Goal: Information Seeking & Learning: Learn about a topic

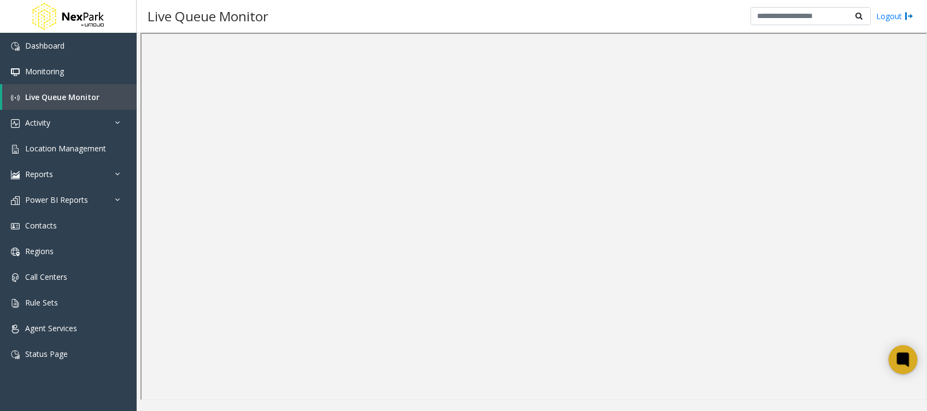
click at [900, 352] on icon at bounding box center [903, 360] width 18 height 18
click at [14, 305] on img at bounding box center [15, 303] width 9 height 9
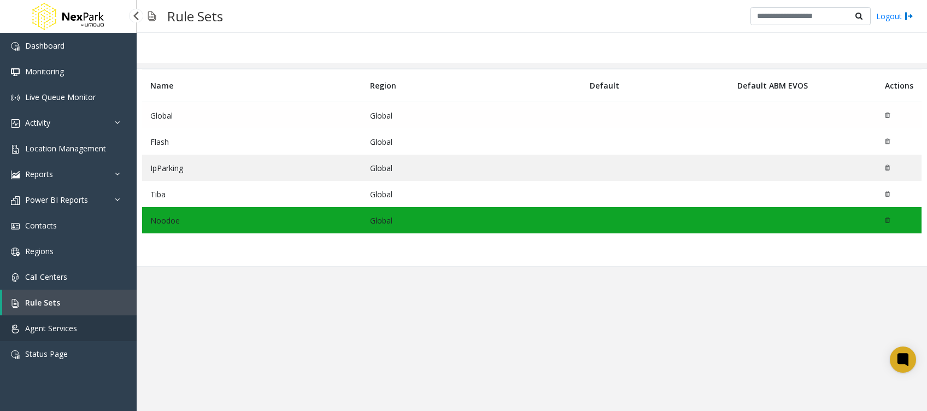
click at [55, 337] on link "Agent Services" at bounding box center [68, 328] width 137 height 26
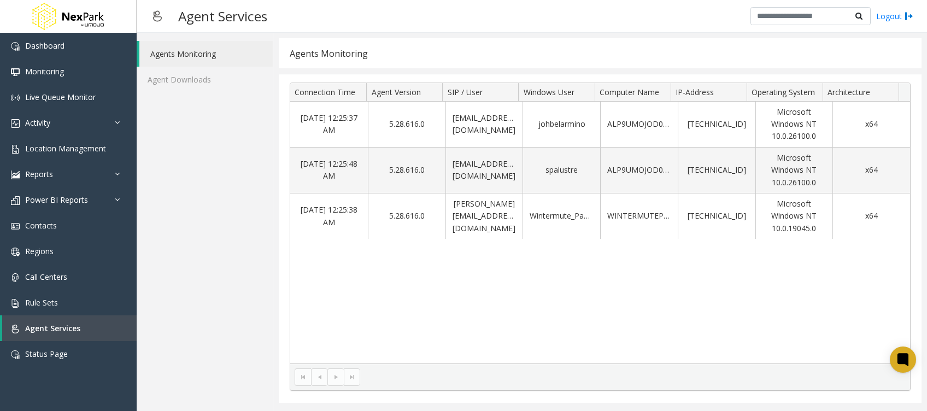
click at [675, 293] on div "[DATE] 12:25:37 AM 5.28.616.0 [EMAIL_ADDRESS][DOMAIN_NAME] johbelarmino ALP9UMO…" at bounding box center [600, 233] width 620 height 262
click at [90, 351] on link "Status Page" at bounding box center [68, 354] width 137 height 26
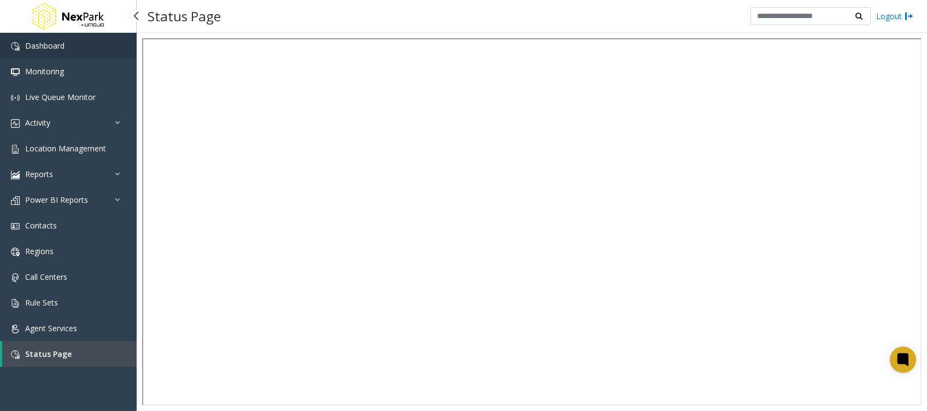
click at [86, 45] on link "Dashboard" at bounding box center [68, 46] width 137 height 26
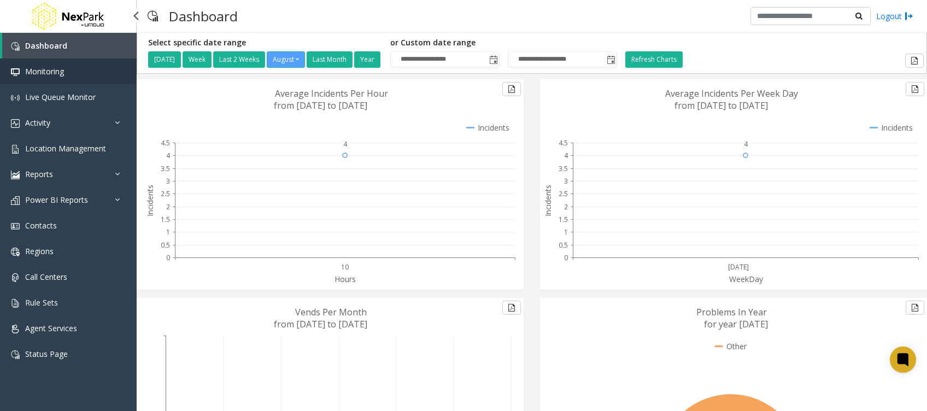
click at [59, 79] on link "Monitoring" at bounding box center [68, 71] width 137 height 26
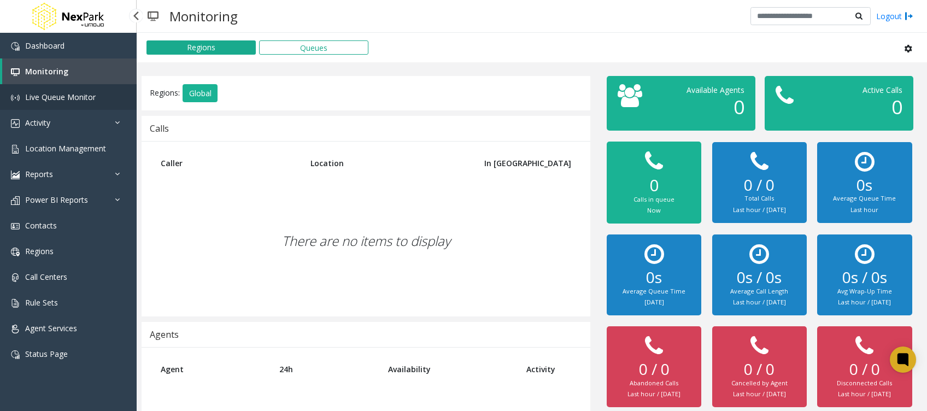
click at [60, 101] on span "Live Queue Monitor" at bounding box center [60, 97] width 70 height 10
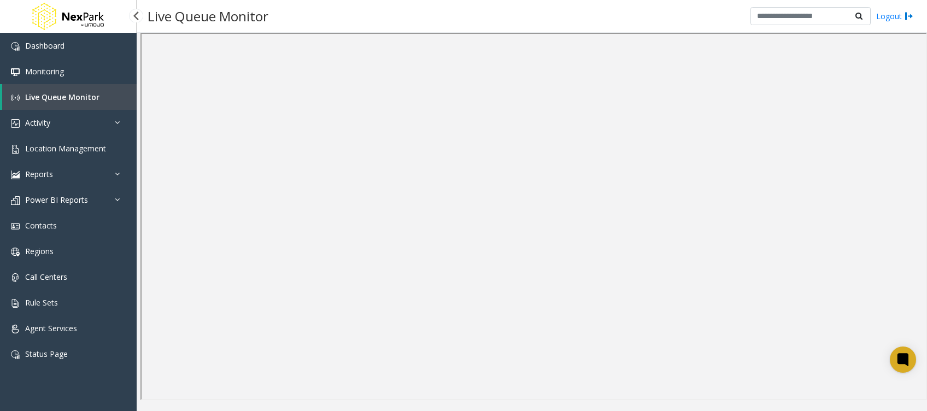
click at [109, 23] on link at bounding box center [68, 16] width 137 height 33
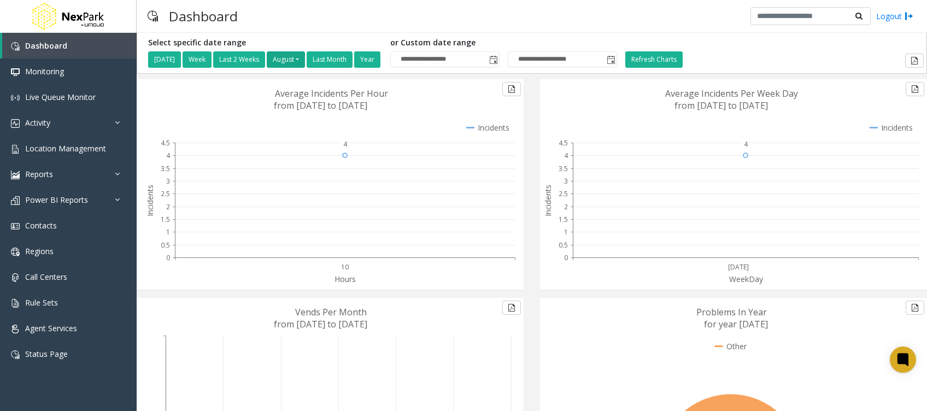
click at [295, 60] on button "August" at bounding box center [286, 59] width 38 height 16
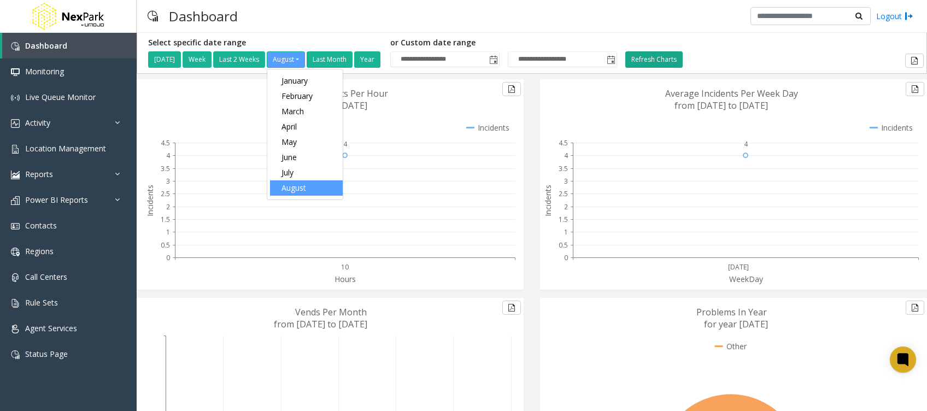
click at [658, 55] on button "Refresh Charts" at bounding box center [653, 59] width 57 height 16
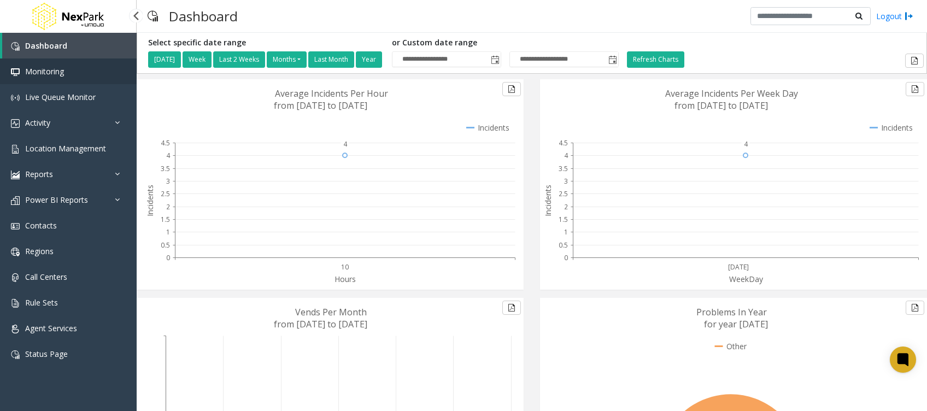
click at [66, 66] on link "Monitoring" at bounding box center [68, 71] width 137 height 26
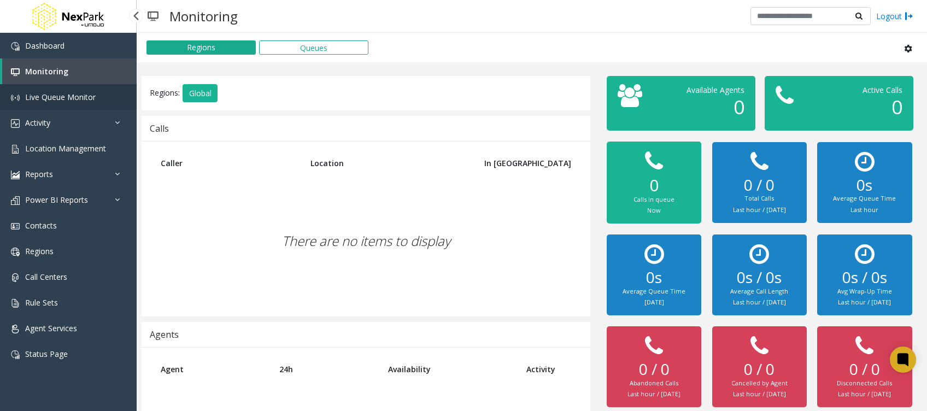
click at [68, 104] on link "Live Queue Monitor" at bounding box center [68, 97] width 137 height 26
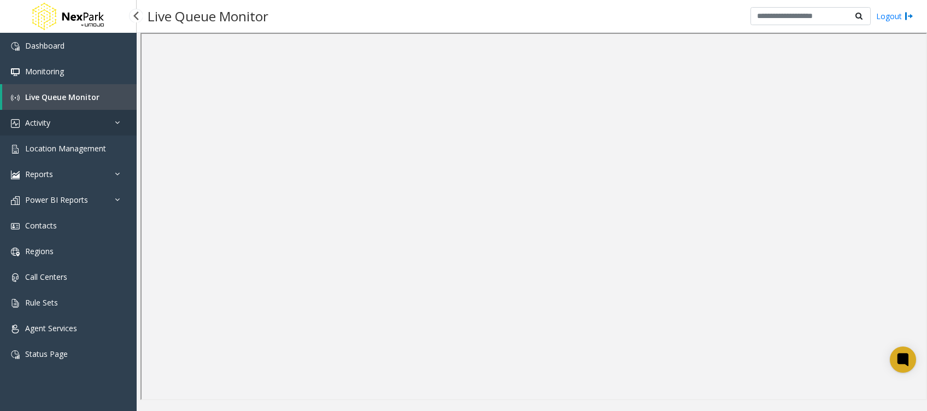
click at [66, 125] on link "Activity" at bounding box center [68, 123] width 137 height 26
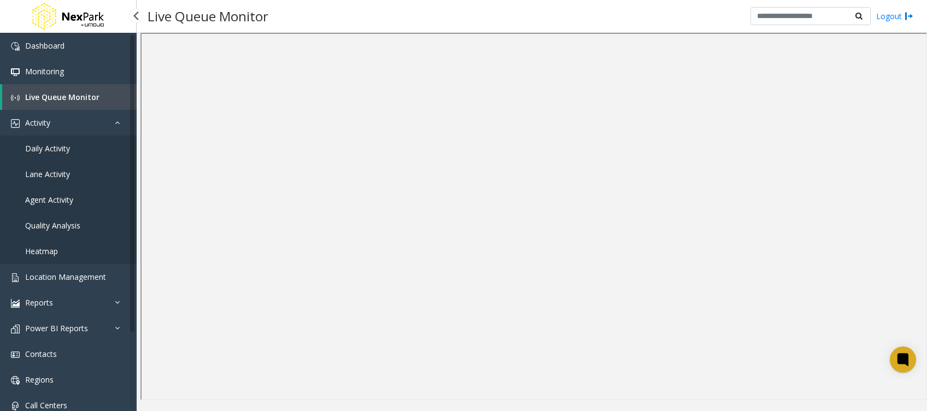
click at [51, 146] on span "Daily Activity" at bounding box center [47, 148] width 45 height 10
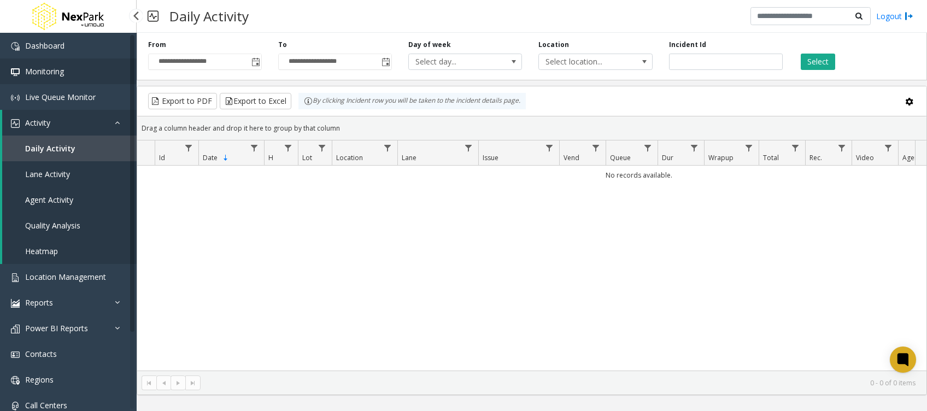
click at [61, 69] on span "Monitoring" at bounding box center [44, 71] width 39 height 10
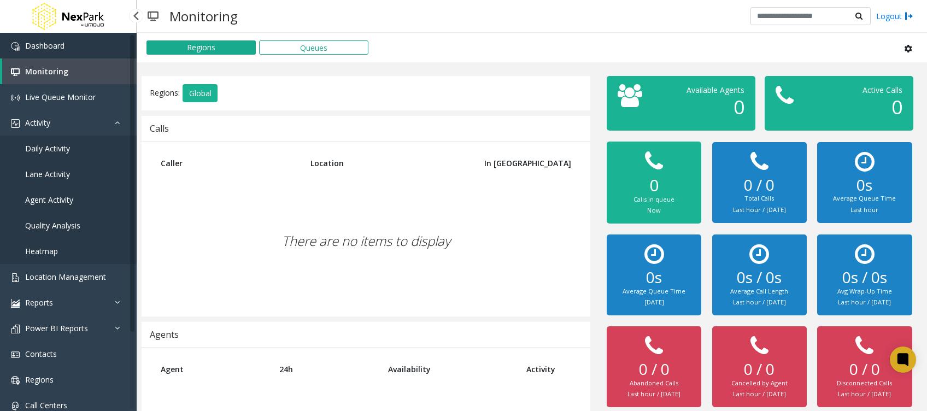
click at [68, 50] on link "Dashboard" at bounding box center [68, 46] width 137 height 26
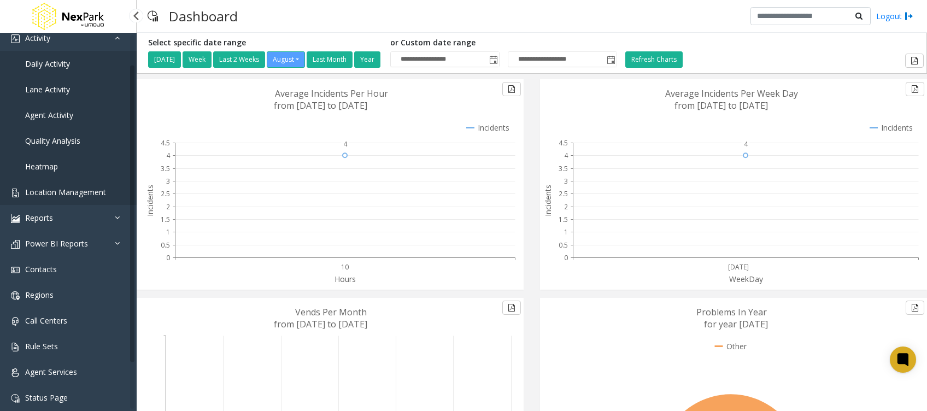
scroll to position [92, 0]
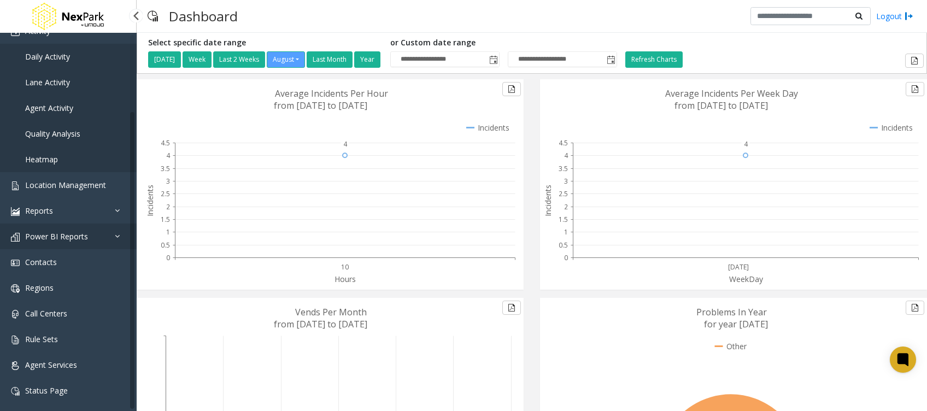
click at [78, 225] on link "Power BI Reports" at bounding box center [68, 236] width 137 height 26
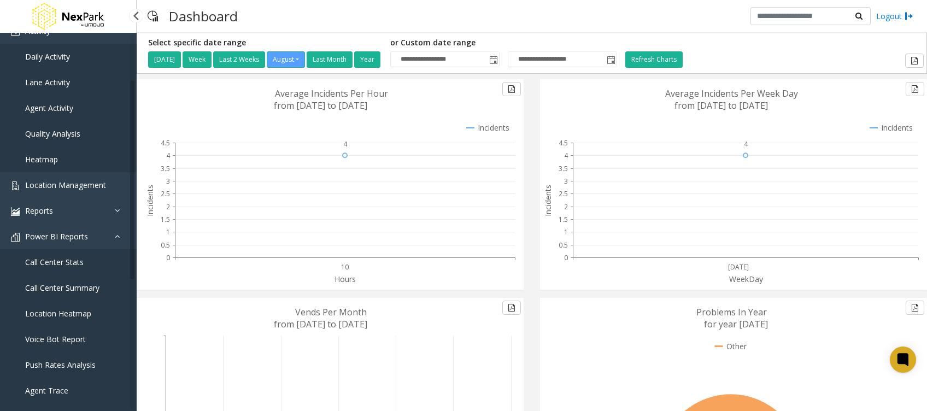
click at [69, 264] on span "Call Center Stats" at bounding box center [54, 262] width 58 height 10
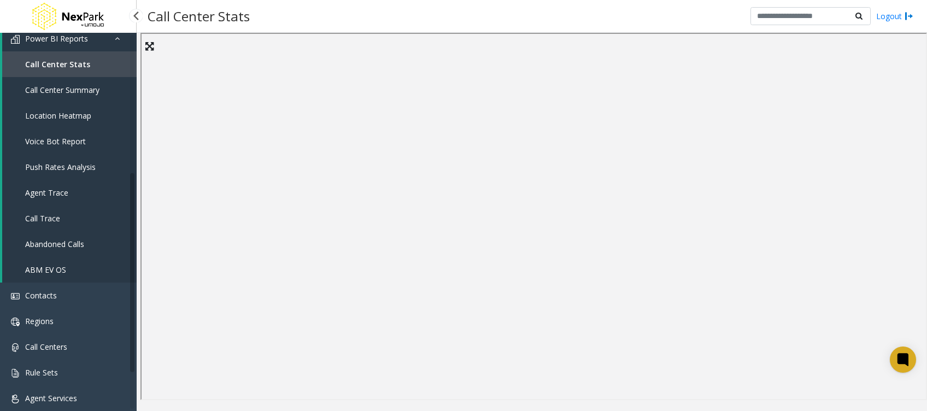
scroll to position [323, 0]
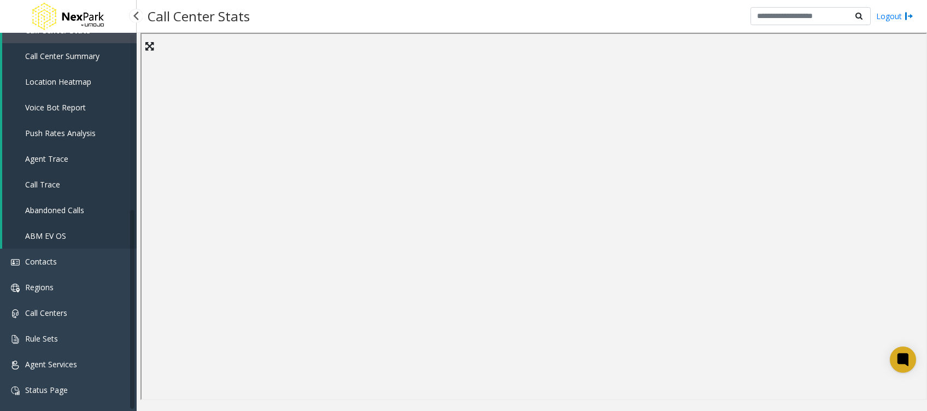
click at [56, 207] on span "Abandoned Calls" at bounding box center [54, 210] width 59 height 10
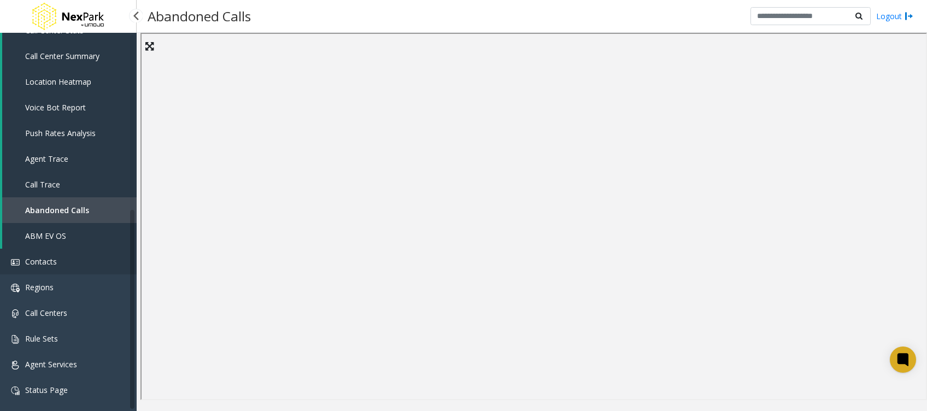
click at [57, 262] on link "Contacts" at bounding box center [68, 262] width 137 height 26
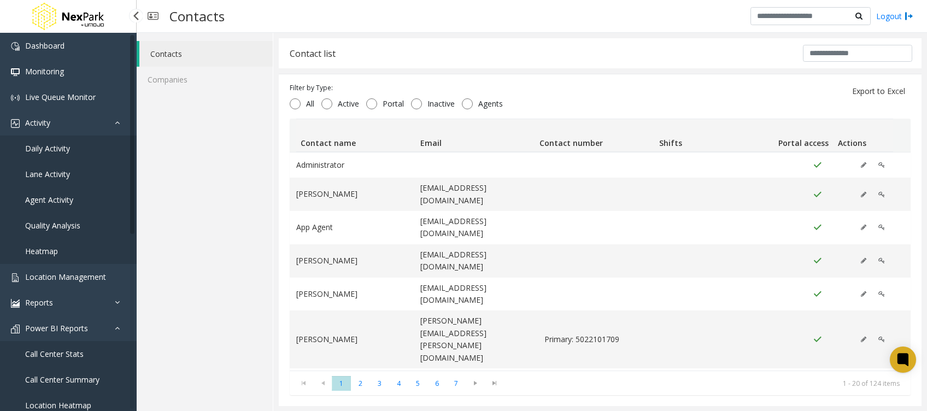
click at [51, 252] on span "Heatmap" at bounding box center [41, 251] width 33 height 10
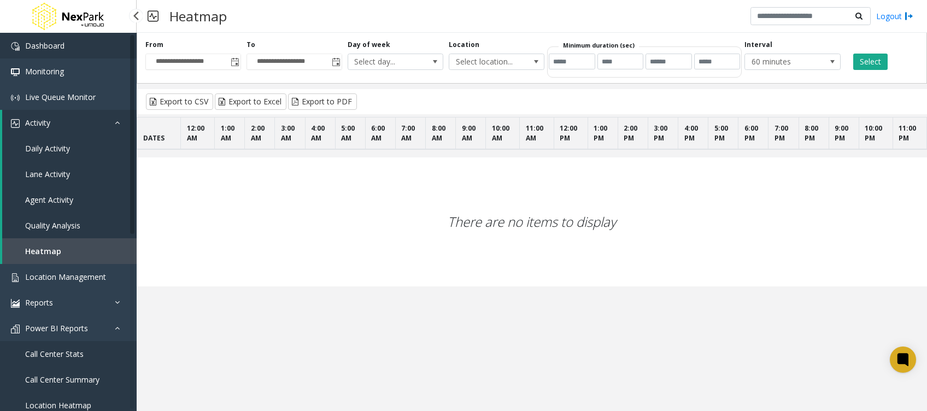
click at [55, 40] on span "Dashboard" at bounding box center [44, 45] width 39 height 10
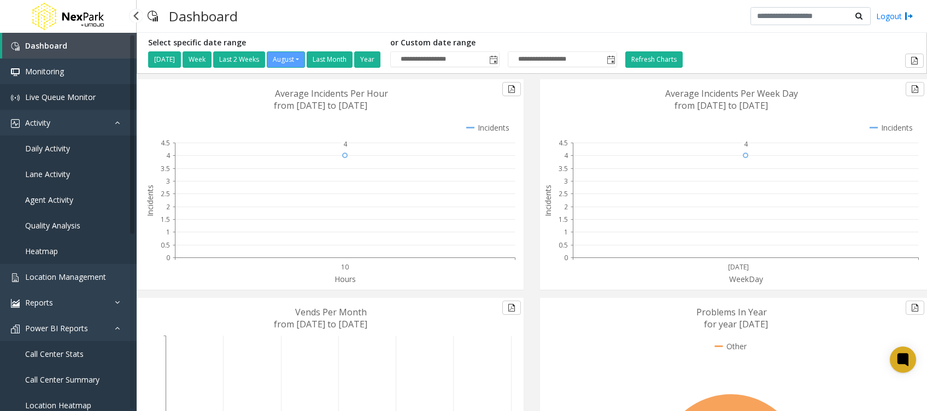
click at [62, 94] on span "Live Queue Monitor" at bounding box center [60, 97] width 70 height 10
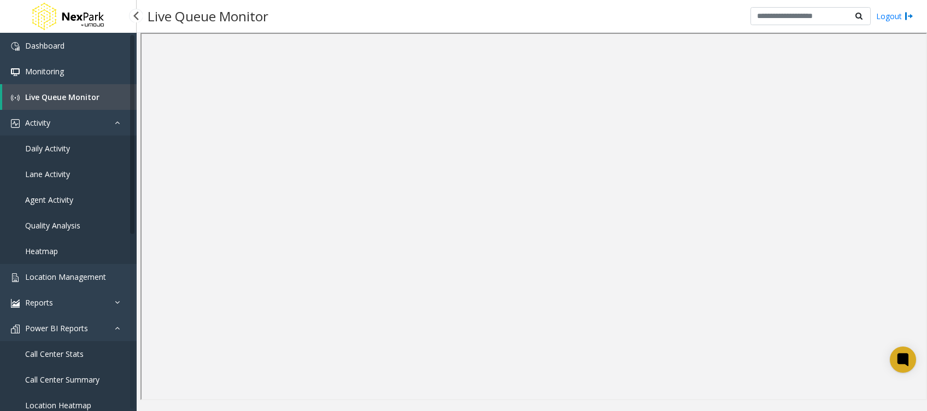
click at [60, 227] on span "Quality Analysis" at bounding box center [52, 225] width 55 height 10
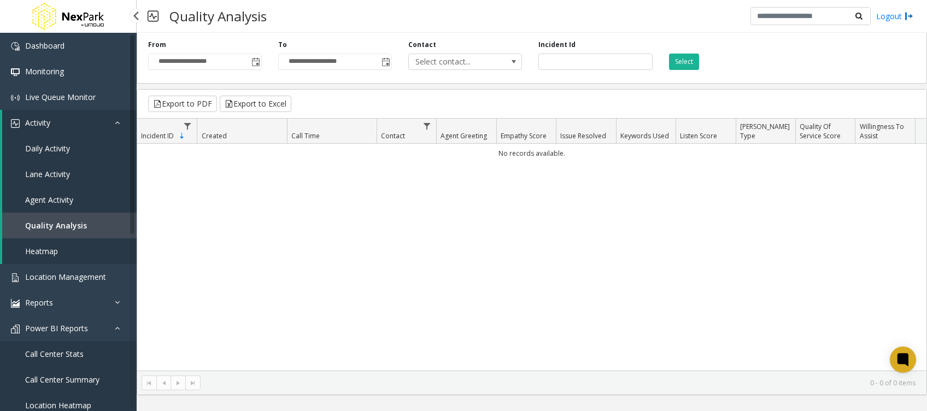
click at [60, 175] on span "Lane Activity" at bounding box center [47, 174] width 45 height 10
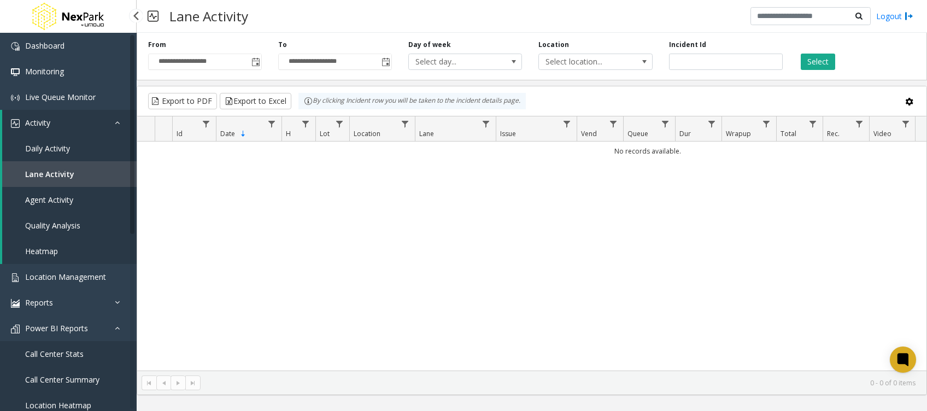
click at [37, 195] on span "Agent Activity" at bounding box center [49, 200] width 48 height 10
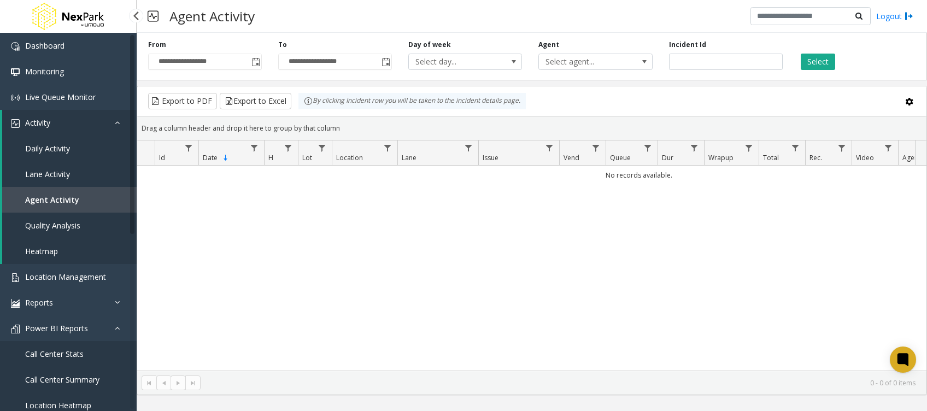
click at [50, 228] on span "Quality Analysis" at bounding box center [52, 225] width 55 height 10
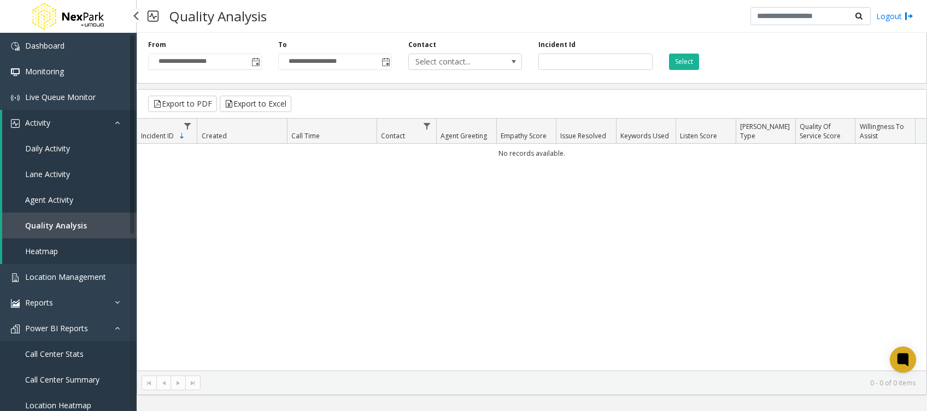
click at [70, 152] on link "Daily Activity" at bounding box center [69, 149] width 134 height 26
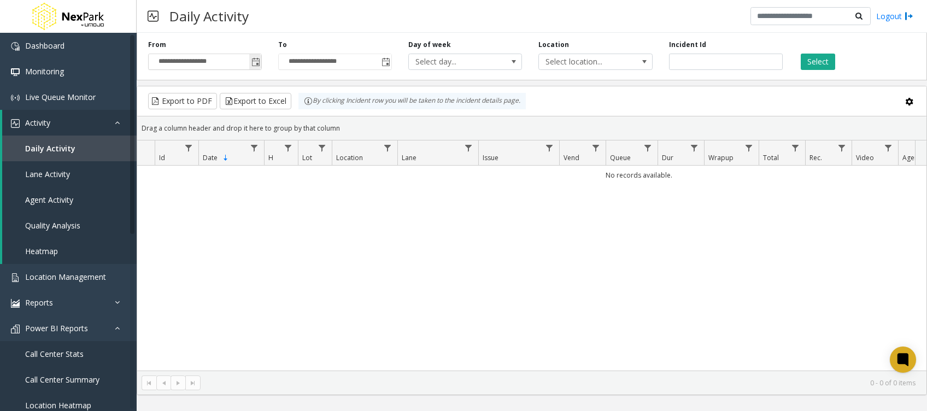
click at [258, 66] on span "Toggle popup" at bounding box center [255, 62] width 9 height 9
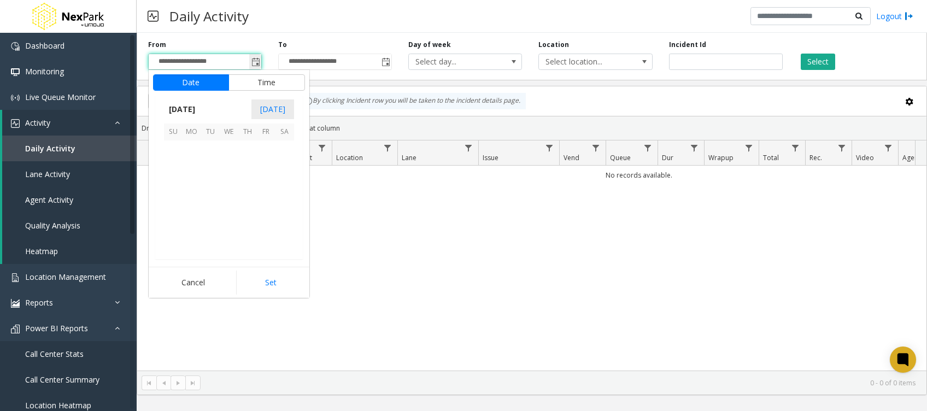
scroll to position [195973, 0]
click at [180, 111] on span "[DATE]" at bounding box center [182, 109] width 36 height 16
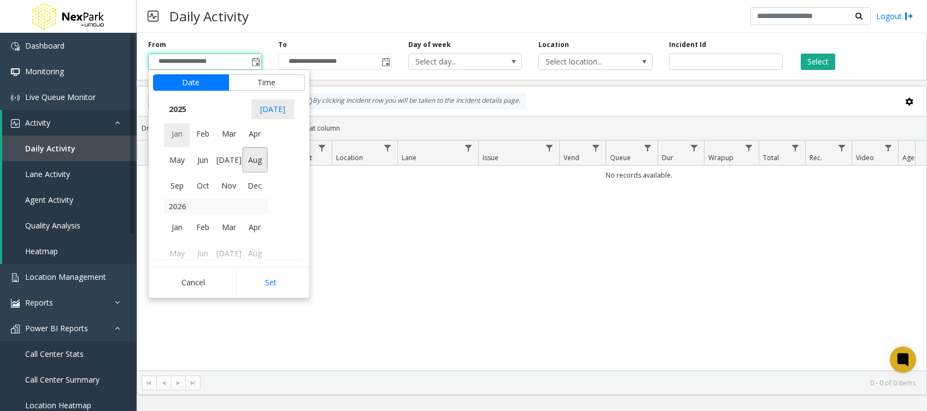
click at [175, 128] on span "Jan" at bounding box center [177, 134] width 26 height 26
click at [236, 151] on span "1" at bounding box center [229, 149] width 19 height 19
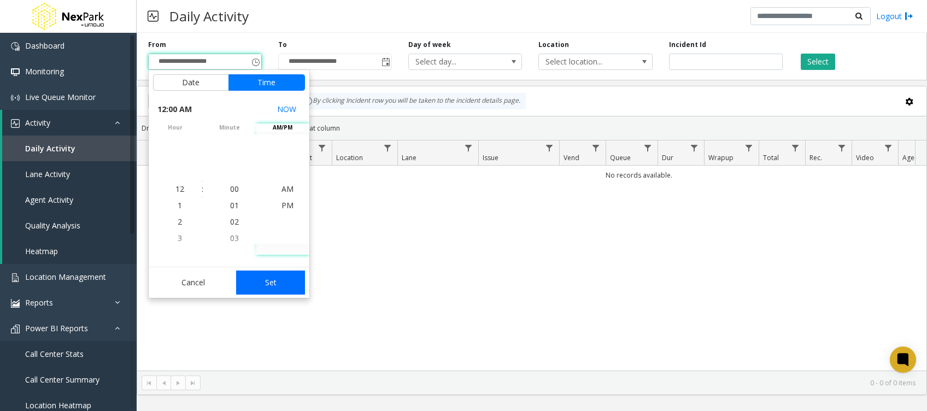
click at [263, 286] on button "Set" at bounding box center [270, 282] width 69 height 24
type input "**********"
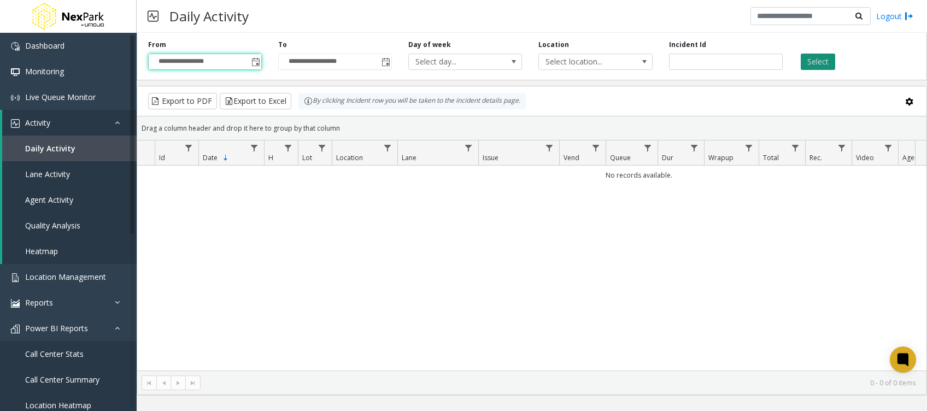
click at [821, 64] on button "Select" at bounding box center [817, 62] width 34 height 16
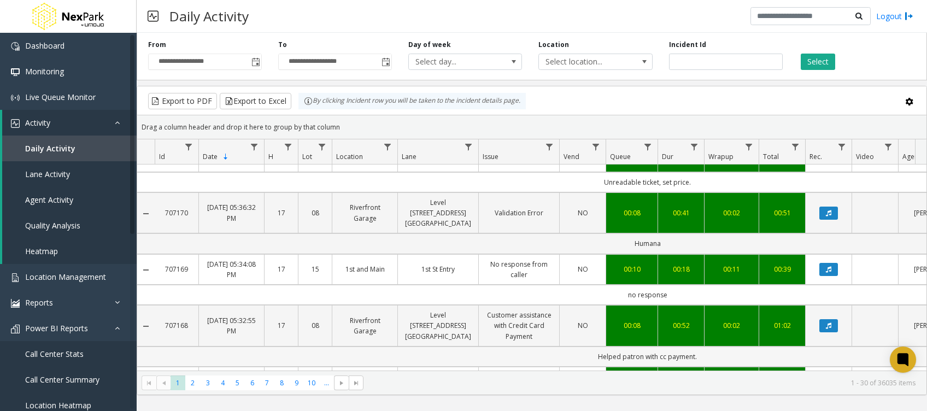
scroll to position [1033, 0]
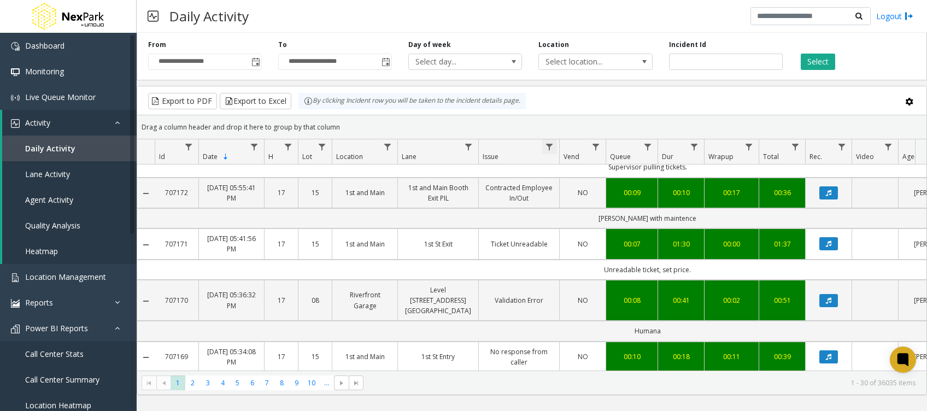
click at [546, 143] on span "Data table" at bounding box center [549, 147] width 9 height 9
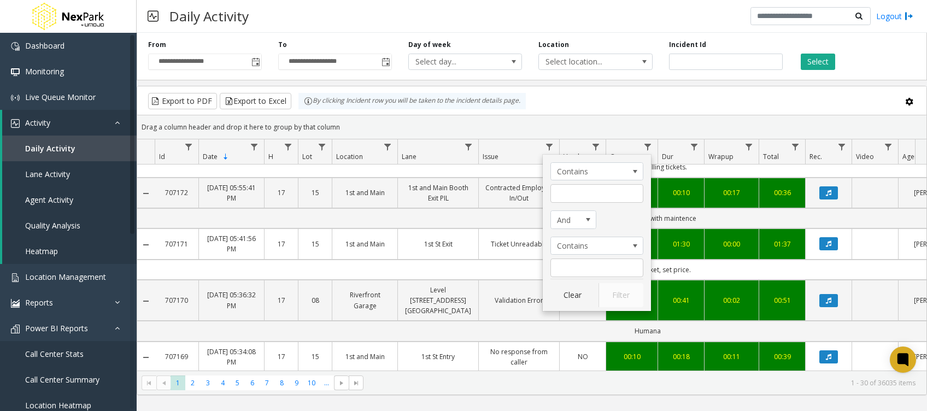
click at [446, 341] on td "1st St Entry" at bounding box center [437, 356] width 81 height 31
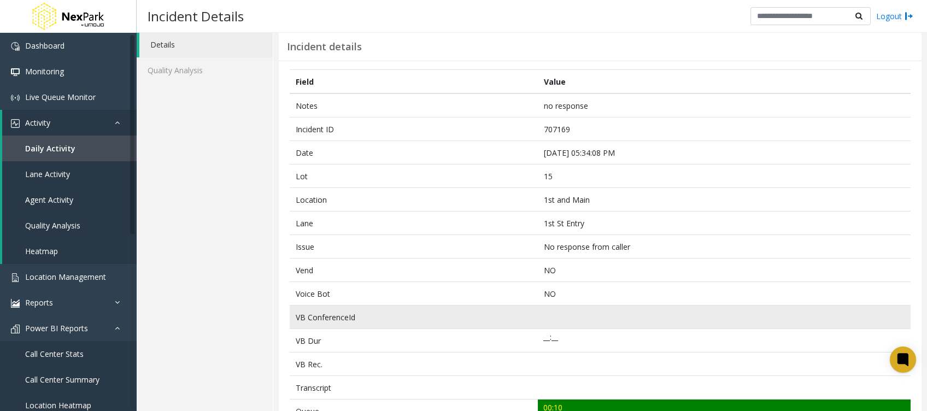
scroll to position [14, 0]
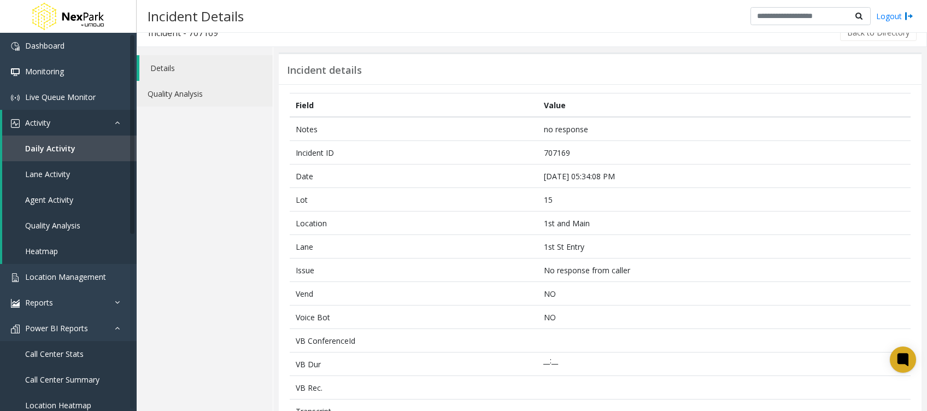
click at [202, 89] on link "Quality Analysis" at bounding box center [205, 94] width 136 height 26
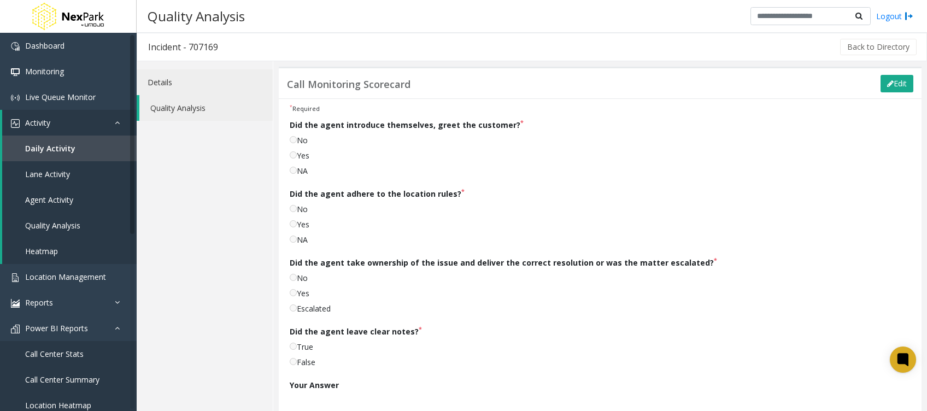
click at [167, 80] on link "Details" at bounding box center [205, 82] width 136 height 26
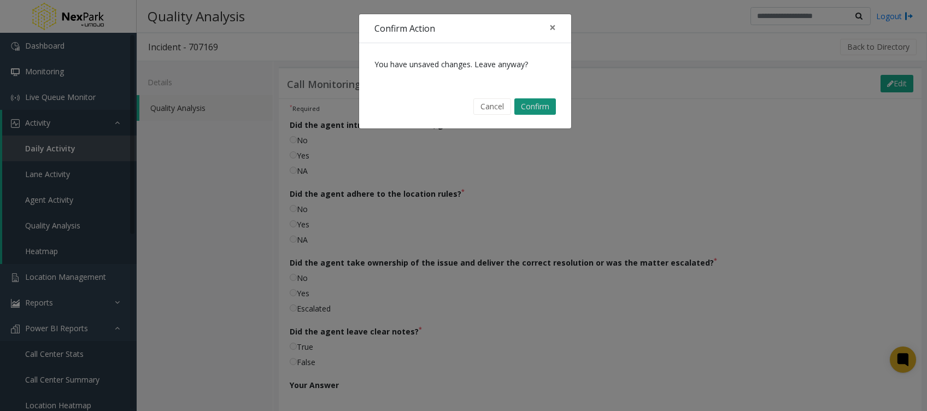
click at [526, 105] on button "Confirm" at bounding box center [535, 106] width 42 height 16
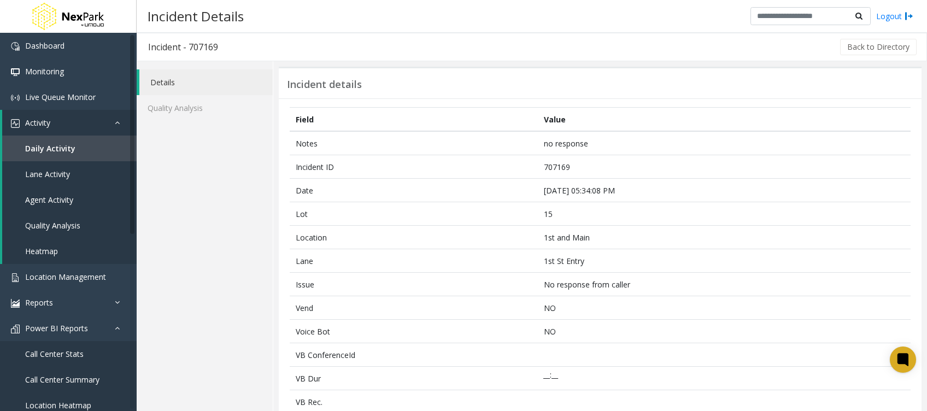
click at [220, 87] on link "Details" at bounding box center [205, 82] width 133 height 26
click at [174, 15] on h3 "Incident Details" at bounding box center [195, 16] width 107 height 27
click at [82, 175] on link "Lane Activity" at bounding box center [69, 174] width 134 height 26
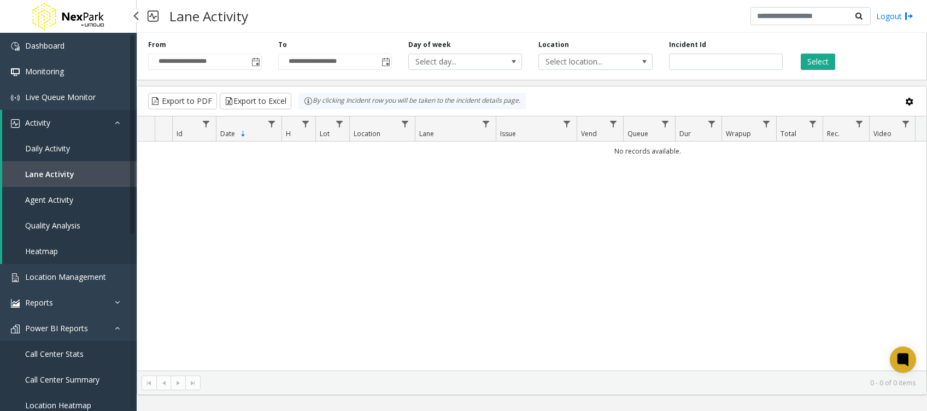
click at [78, 151] on link "Daily Activity" at bounding box center [69, 149] width 134 height 26
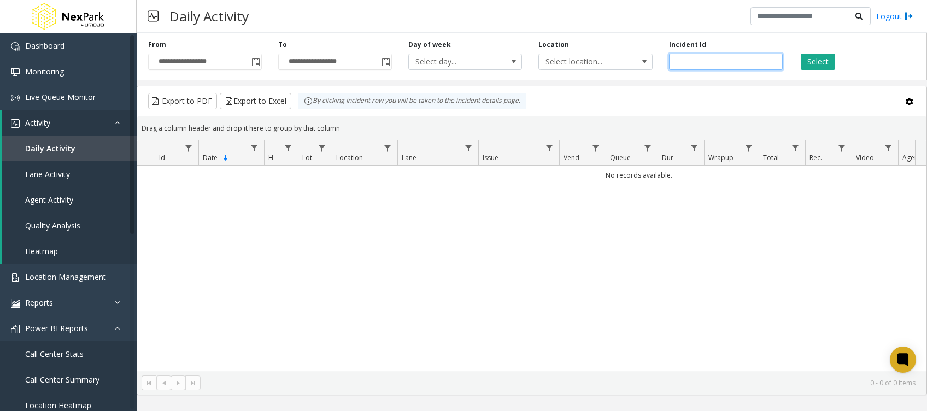
click at [697, 62] on input "number" at bounding box center [726, 62] width 114 height 16
paste input "******"
type input "******"
click at [824, 60] on button "Select" at bounding box center [817, 62] width 34 height 16
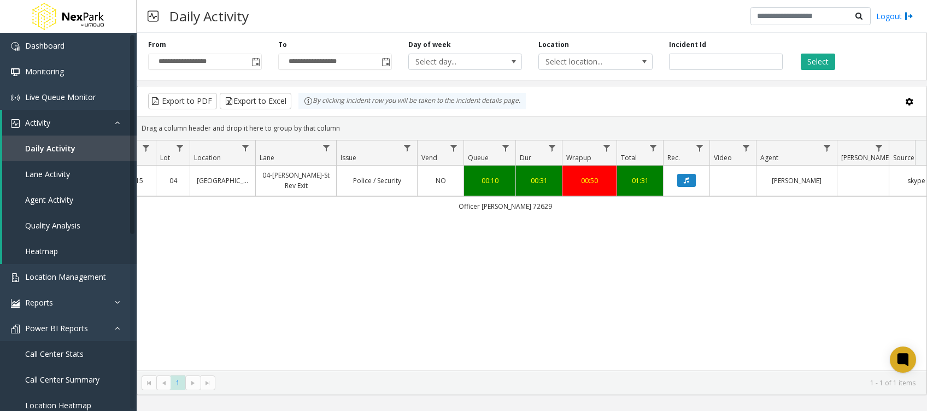
scroll to position [0, 224]
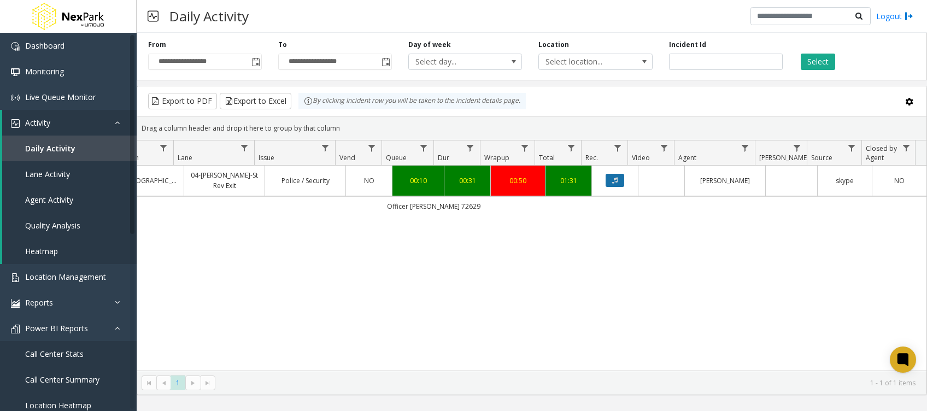
click at [605, 174] on button "Data table" at bounding box center [614, 180] width 19 height 13
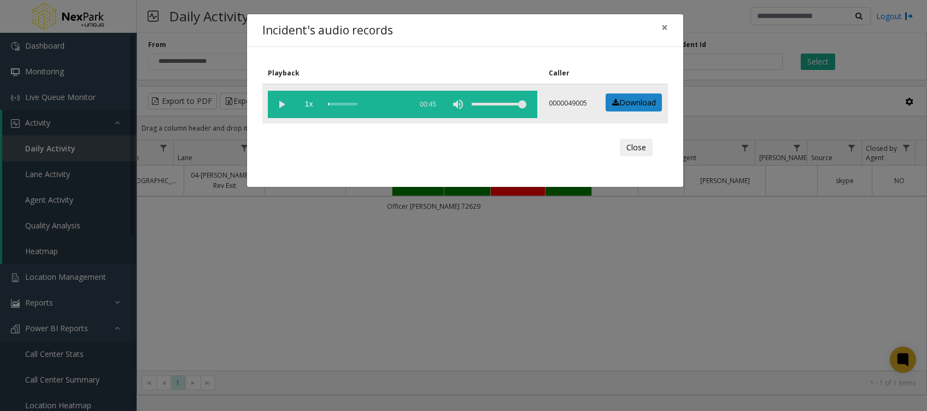
click at [280, 104] on vg-play-pause at bounding box center [281, 104] width 27 height 27
drag, startPoint x: 349, startPoint y: 103, endPoint x: 357, endPoint y: 107, distance: 8.8
click at [353, 105] on div "scrub bar" at bounding box center [367, 104] width 78 height 27
drag, startPoint x: 662, startPoint y: 27, endPoint x: 668, endPoint y: 30, distance: 6.6
click at [661, 27] on span "×" at bounding box center [664, 27] width 7 height 15
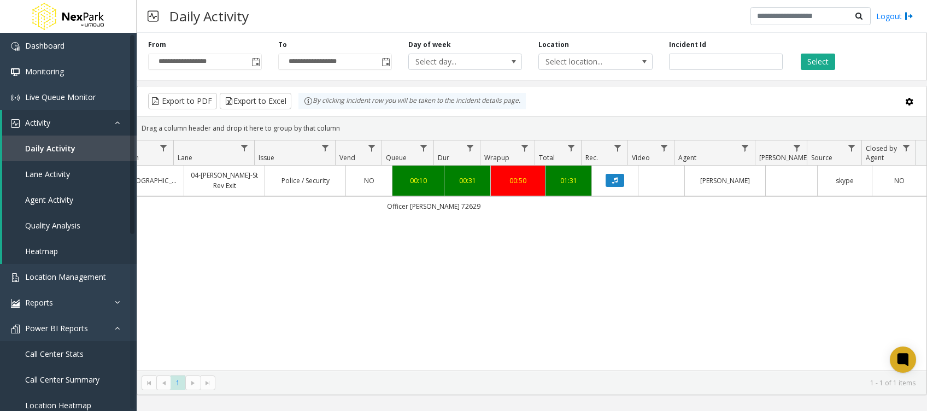
click at [549, 296] on div "693239 [DATE] 03:41:41 PM 15 04 [GEOGRAPHIC_DATA] 04-[PERSON_NAME]-St Rev Exit …" at bounding box center [531, 268] width 789 height 205
drag, startPoint x: 532, startPoint y: 320, endPoint x: 541, endPoint y: 322, distance: 9.0
click at [532, 320] on div "693239 [DATE] 03:41:41 PM 15 04 [GEOGRAPHIC_DATA] 04-[PERSON_NAME]-St Rev Exit …" at bounding box center [531, 268] width 789 height 205
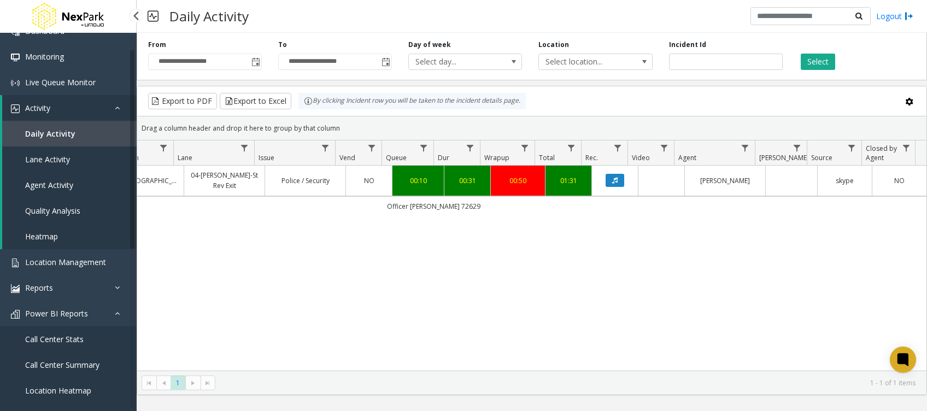
scroll to position [0, 0]
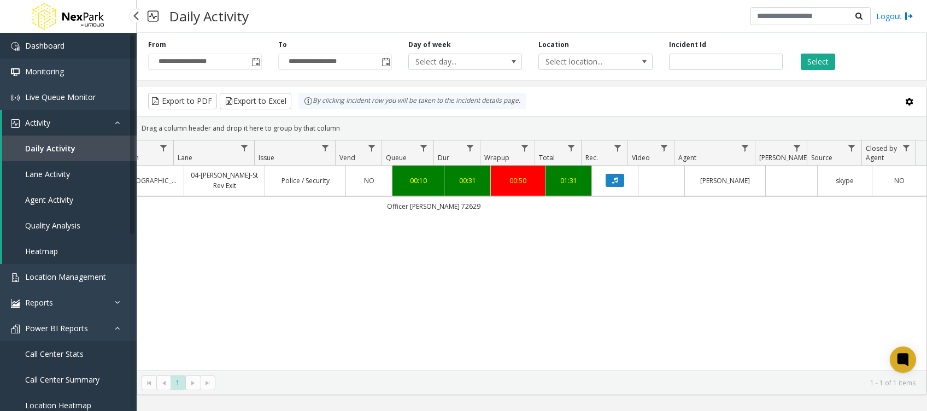
click at [62, 39] on link "Dashboard" at bounding box center [68, 46] width 137 height 26
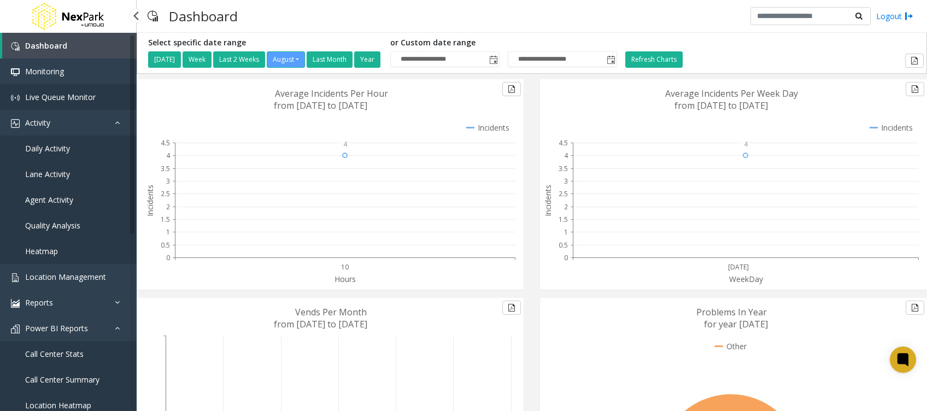
click at [76, 85] on link "Live Queue Monitor" at bounding box center [68, 97] width 137 height 26
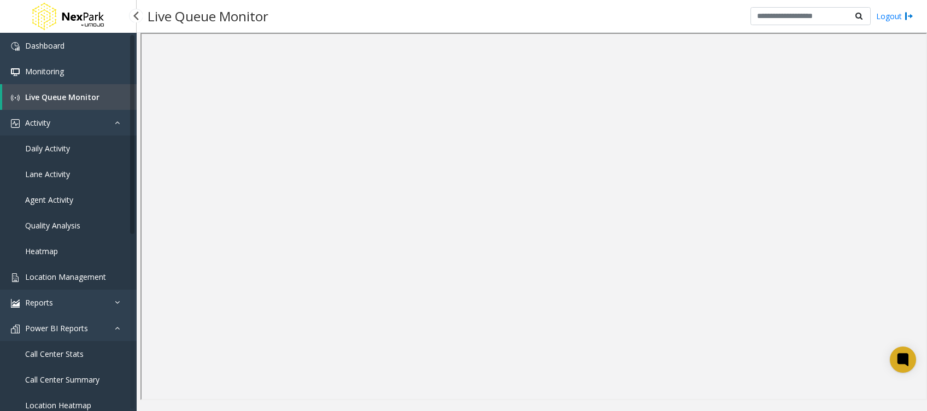
click at [118, 275] on link "Location Management" at bounding box center [68, 277] width 137 height 26
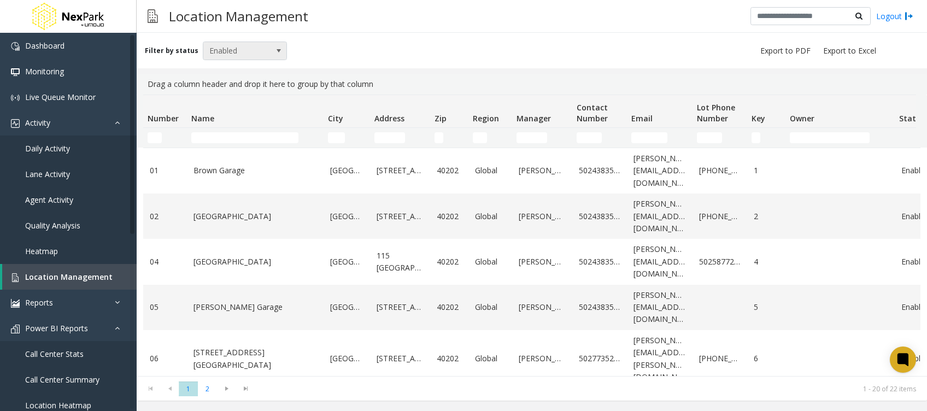
click at [264, 60] on span "Enabled" at bounding box center [245, 51] width 85 height 19
click at [236, 111] on li "Archived" at bounding box center [239, 113] width 81 height 15
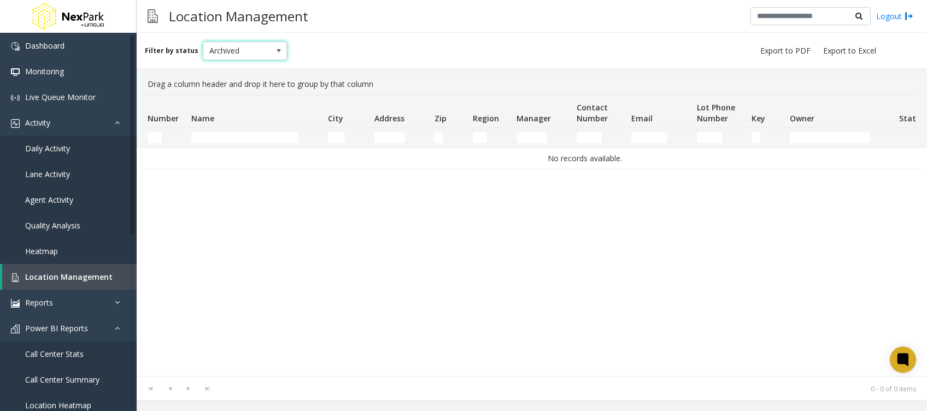
click at [209, 48] on span "Archived" at bounding box center [236, 50] width 67 height 17
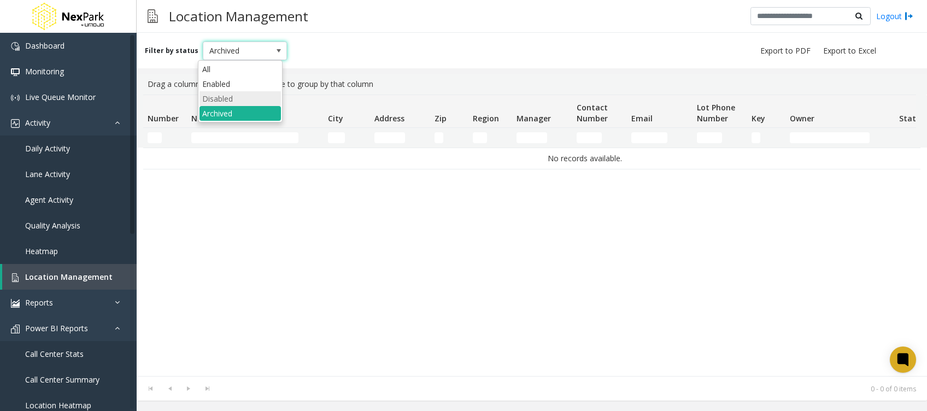
click at [213, 100] on li "Disabled" at bounding box center [239, 98] width 81 height 15
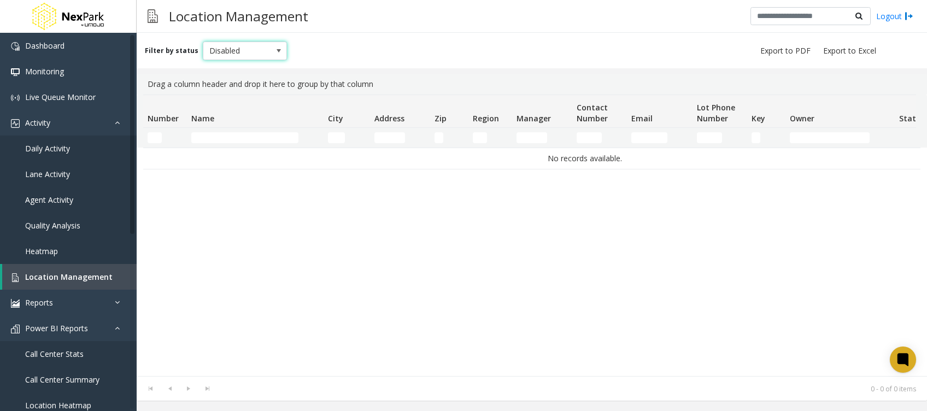
click at [461, 224] on div "No records available." at bounding box center [531, 262] width 777 height 228
click at [239, 55] on span "Disabled" at bounding box center [236, 50] width 67 height 17
click at [233, 83] on li "Enabled" at bounding box center [239, 83] width 81 height 15
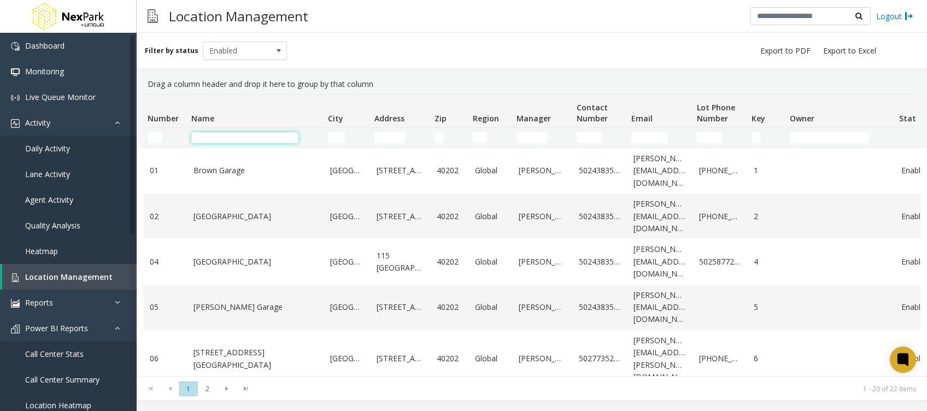
click at [237, 139] on input "Name Filter" at bounding box center [244, 137] width 107 height 11
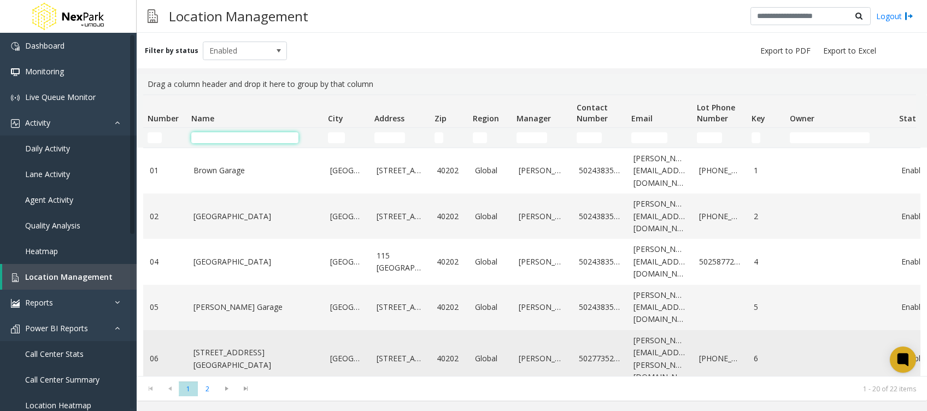
type input "**********"
type input "*****"
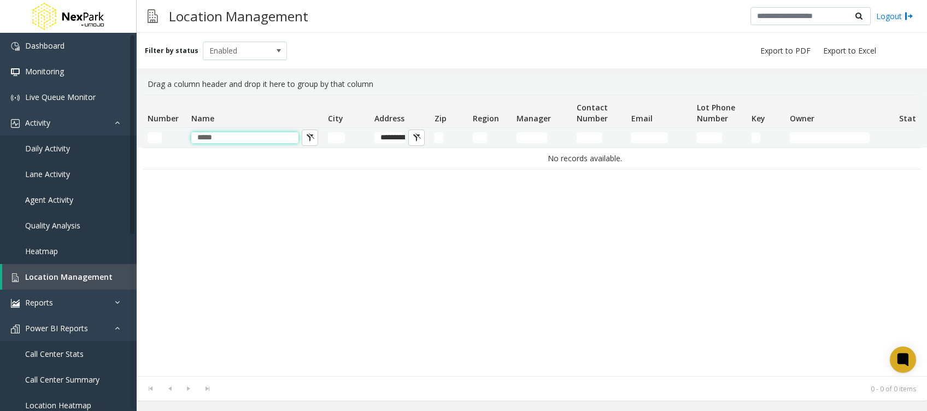
drag, startPoint x: 245, startPoint y: 141, endPoint x: 161, endPoint y: 136, distance: 83.8
click at [161, 136] on tr "**********" at bounding box center [584, 138] width 882 height 20
click at [272, 46] on span at bounding box center [278, 50] width 15 height 17
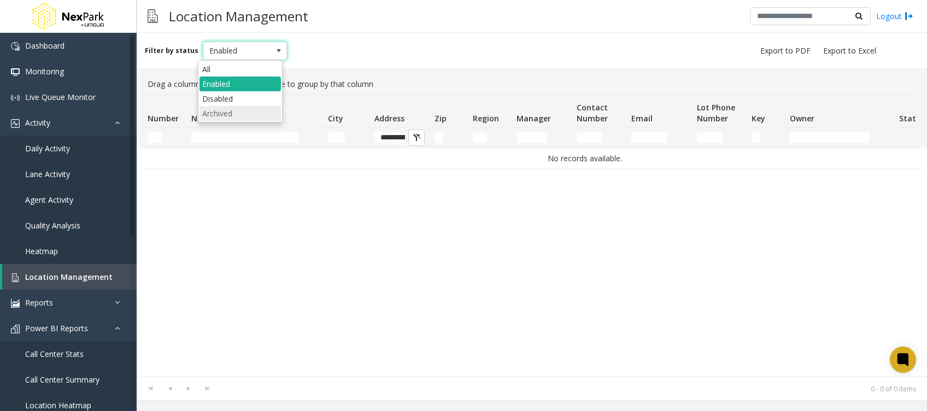
click at [255, 115] on li "Archived" at bounding box center [239, 113] width 81 height 15
click at [254, 49] on span "Archived" at bounding box center [236, 50] width 67 height 17
click at [249, 99] on li "Disabled" at bounding box center [239, 98] width 81 height 15
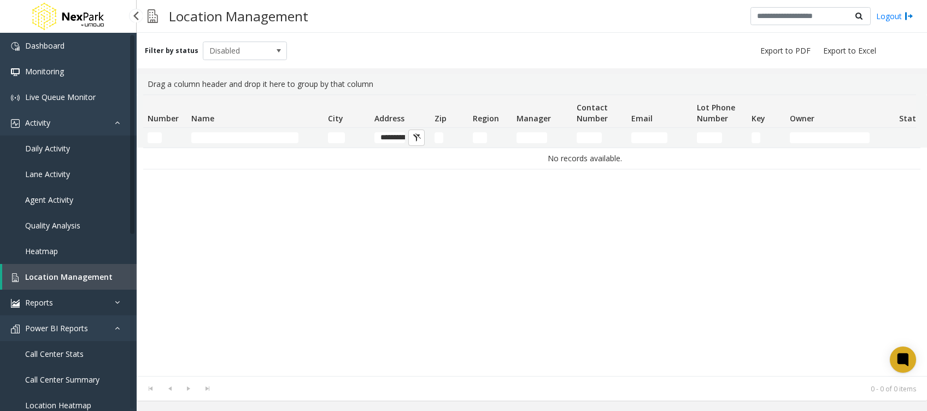
click at [84, 307] on link "Reports" at bounding box center [68, 303] width 137 height 26
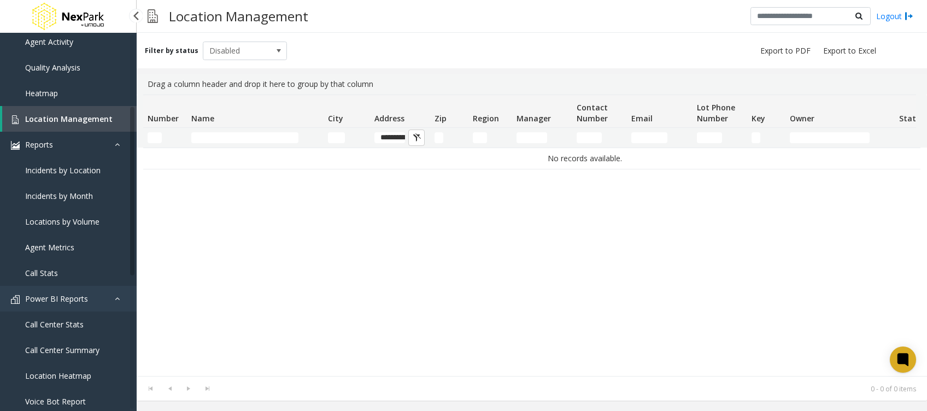
scroll to position [219, 0]
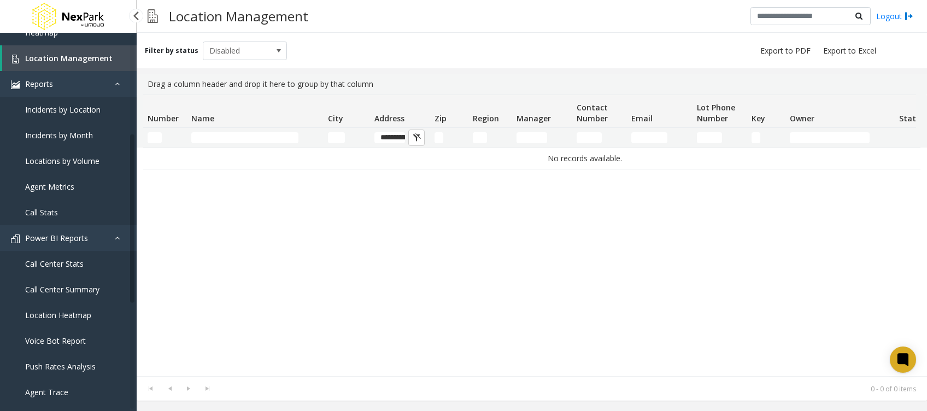
click at [70, 187] on span "Agent Metrics" at bounding box center [49, 186] width 49 height 10
